Goal: Information Seeking & Learning: Learn about a topic

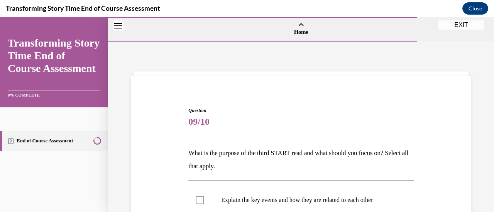
scroll to position [116, 0]
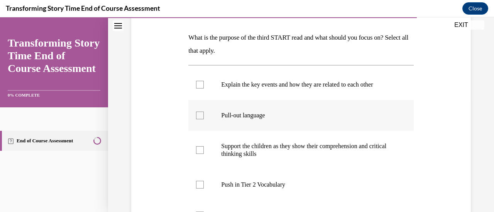
click at [211, 109] on label "Pull-out language" at bounding box center [300, 115] width 225 height 31
click at [204, 112] on input "Pull-out language" at bounding box center [200, 116] width 8 height 8
checkbox input "true"
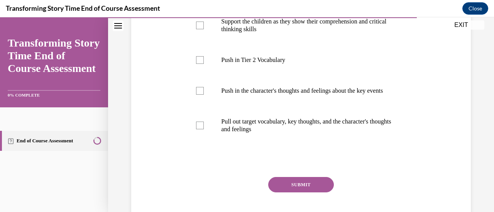
scroll to position [291, 0]
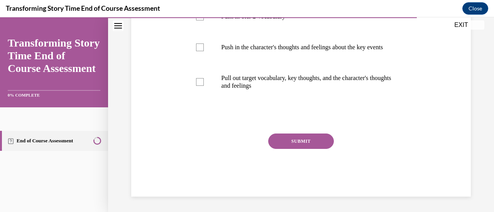
click at [321, 136] on button "SUBMIT" at bounding box center [301, 141] width 66 height 15
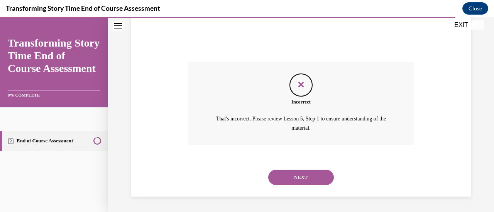
scroll to position [363, 0]
click at [310, 178] on button "NEXT" at bounding box center [301, 177] width 66 height 15
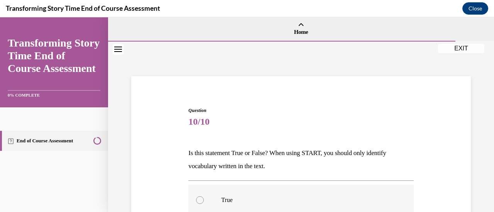
click at [195, 202] on label "True" at bounding box center [300, 200] width 225 height 31
click at [196, 202] on input "True" at bounding box center [200, 201] width 8 height 8
radio input "true"
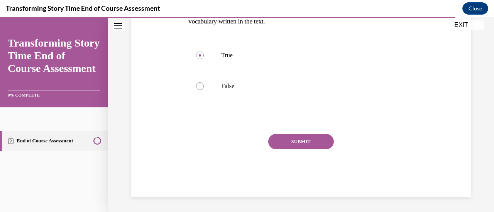
click at [312, 146] on button "SUBMIT" at bounding box center [301, 141] width 66 height 15
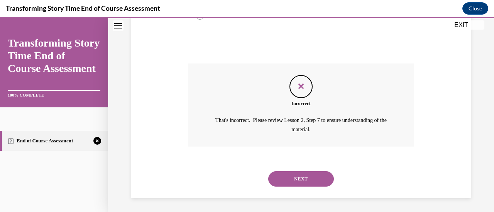
scroll to position [216, 0]
click at [298, 173] on button "NEXT" at bounding box center [301, 178] width 66 height 15
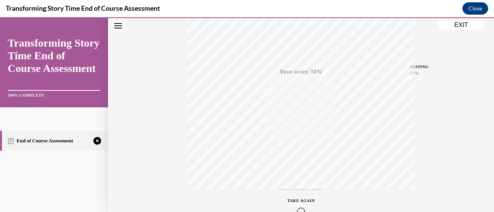
scroll to position [200, 0]
